Goal: Task Accomplishment & Management: Manage account settings

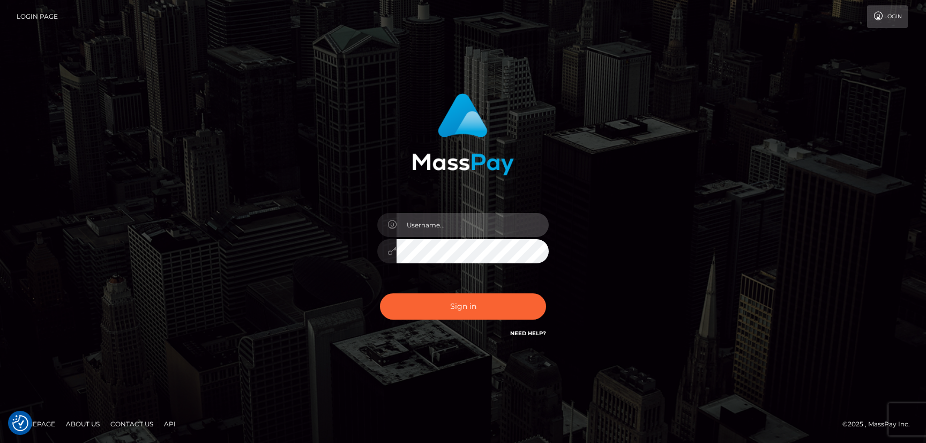
type input "hello.feetfinder"
click at [487, 218] on input "hello.feetfinder" at bounding box center [472, 225] width 152 height 24
click at [502, 320] on div "Sign in Need Help?" at bounding box center [463, 311] width 188 height 48
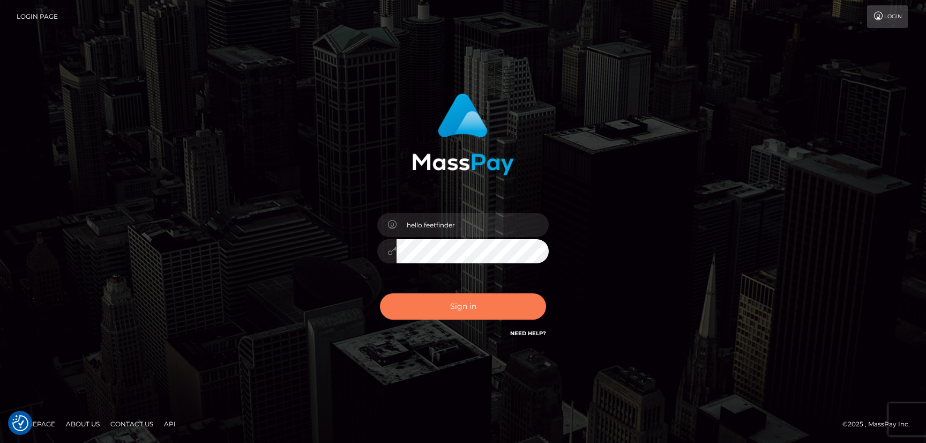
click at [499, 311] on button "Sign in" at bounding box center [463, 306] width 166 height 26
type input "hello.feetfinder"
click at [496, 303] on button "Sign in" at bounding box center [463, 306] width 166 height 26
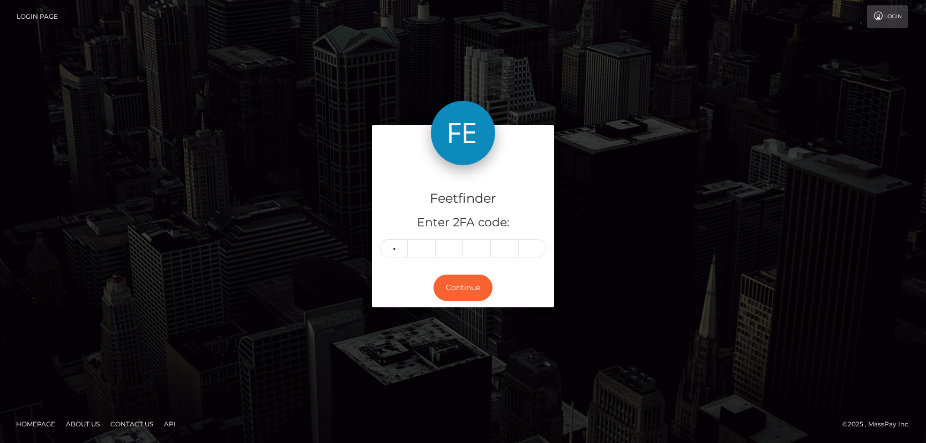
type input "3"
type input "7"
type input "0"
type input "9"
type input "3"
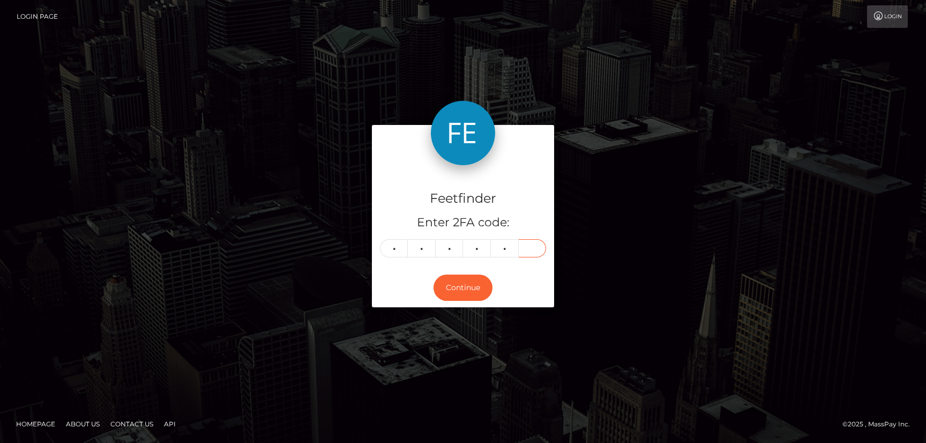
type input "3"
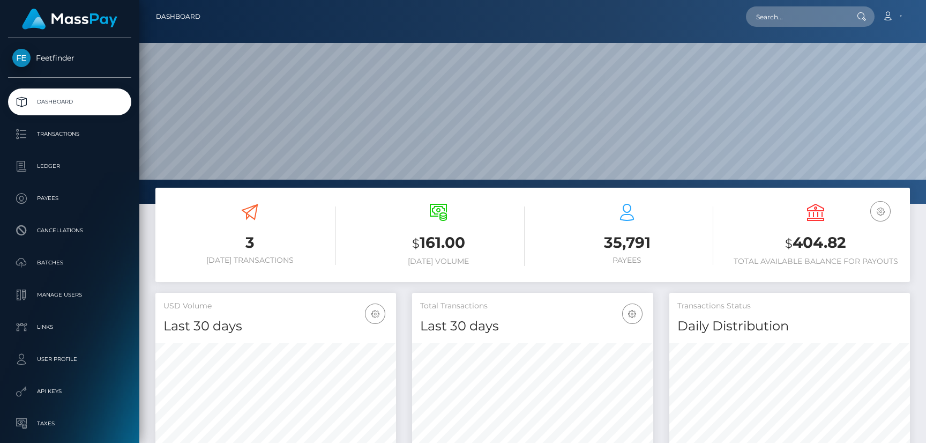
scroll to position [190, 241]
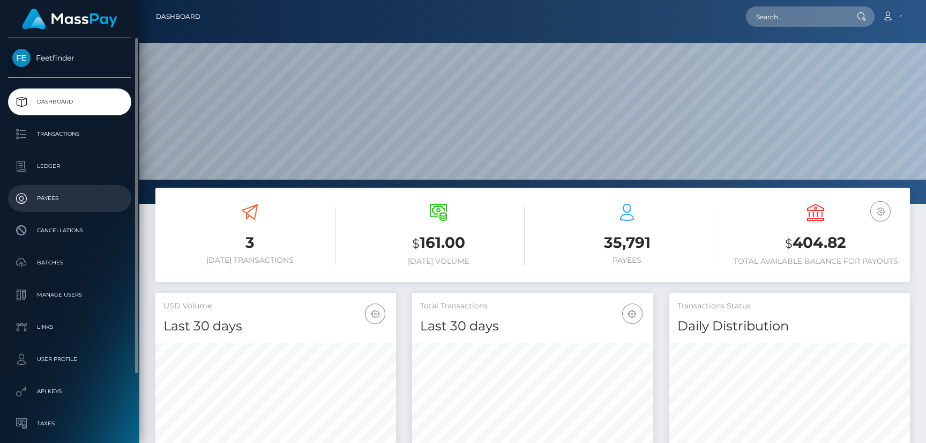
click at [50, 199] on p "Payees" at bounding box center [69, 198] width 115 height 16
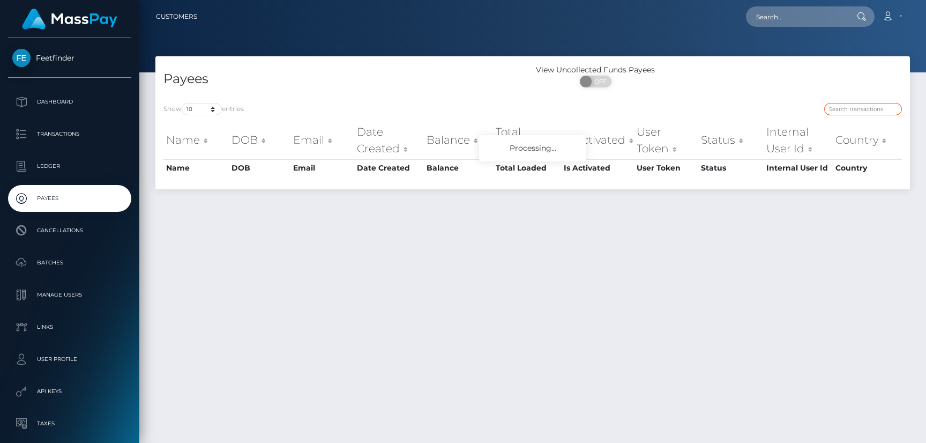
click at [855, 108] on input "search" at bounding box center [863, 109] width 78 height 12
paste input "b45d6724-a6f9-11f0-bd75-060e06e9f077"
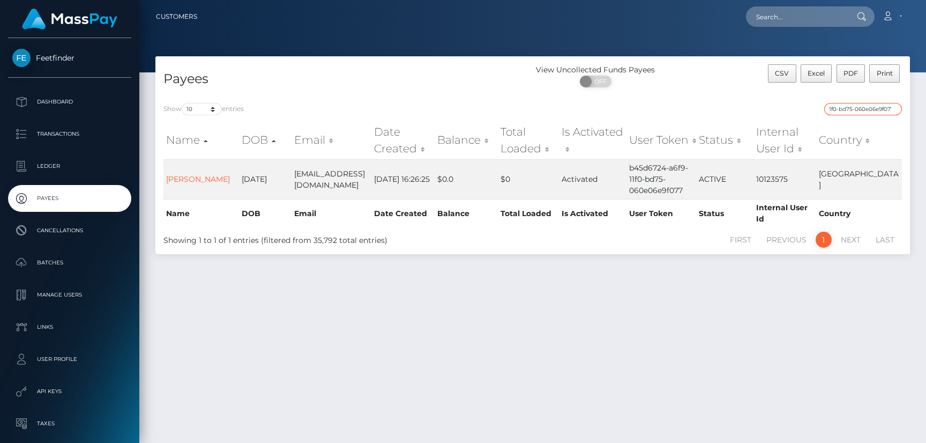
type input "b45d6724-a6f9-11f0-bd75-060e06e9f077"
